Goal: Task Accomplishment & Management: Use online tool/utility

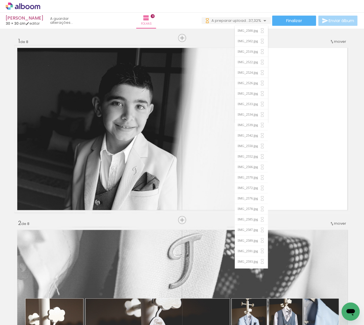
click at [256, 21] on span "37,32%" at bounding box center [254, 20] width 13 height 5
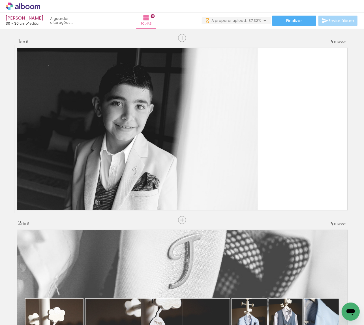
click at [258, 21] on span "37,32%" at bounding box center [254, 20] width 13 height 5
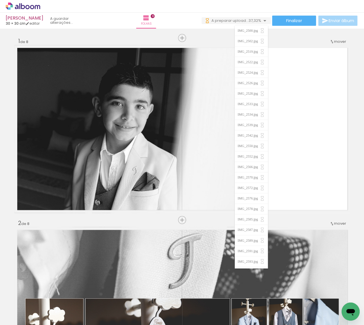
scroll to position [0, 1646]
